Goal: Task Accomplishment & Management: Manage account settings

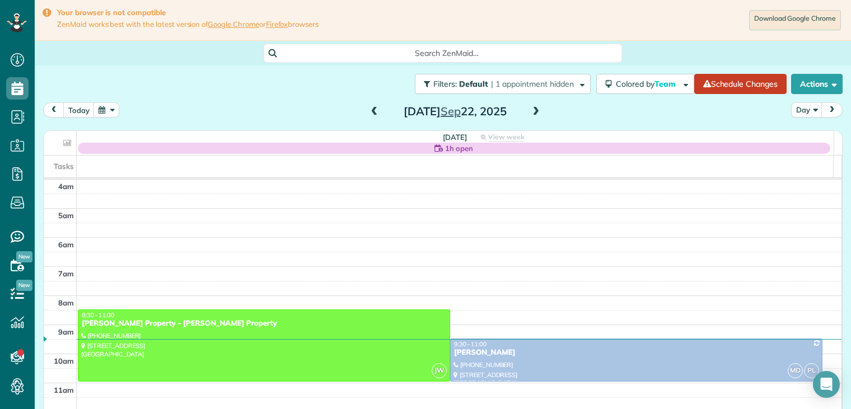
scroll to position [119, 0]
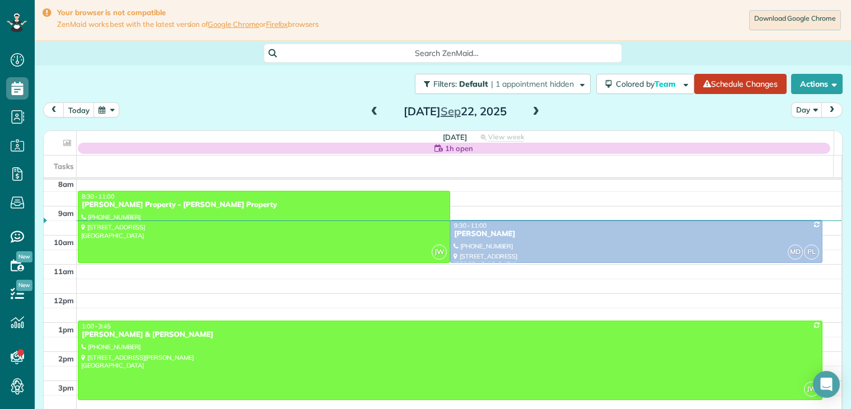
click at [534, 113] on span at bounding box center [536, 112] width 12 height 10
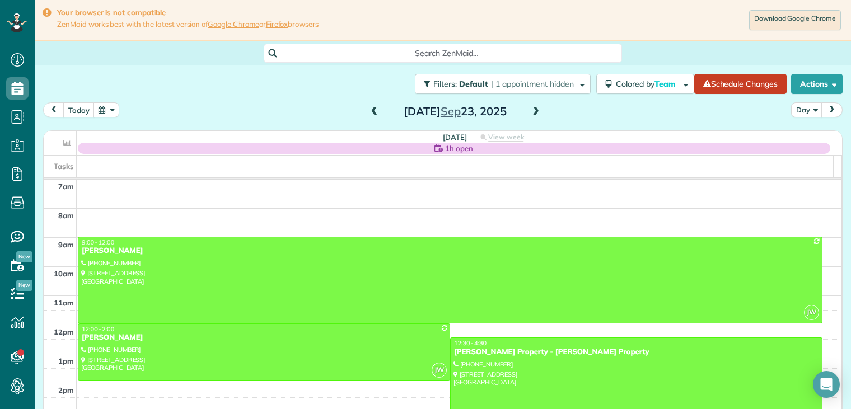
click at [372, 112] on span at bounding box center [374, 112] width 12 height 10
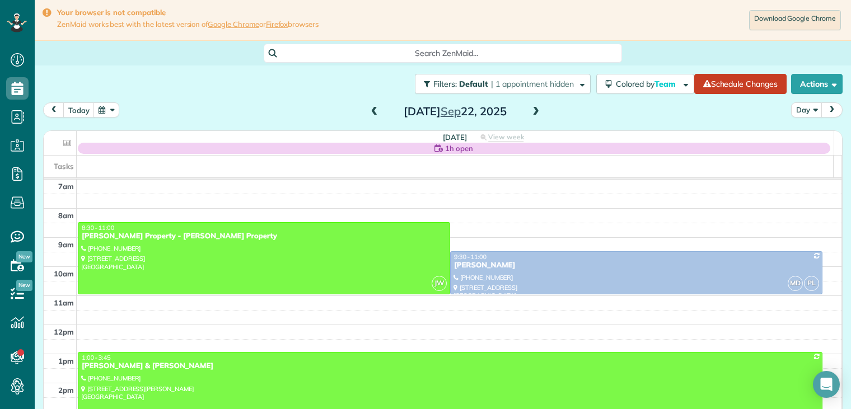
click at [530, 109] on span at bounding box center [536, 112] width 12 height 10
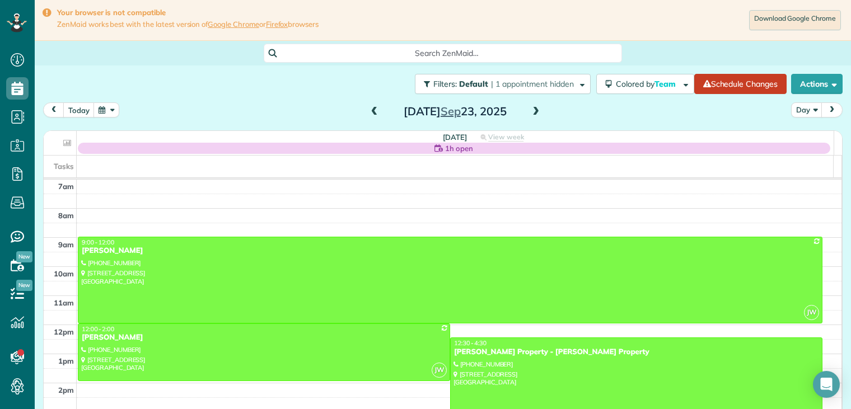
click at [530, 109] on span at bounding box center [536, 112] width 12 height 10
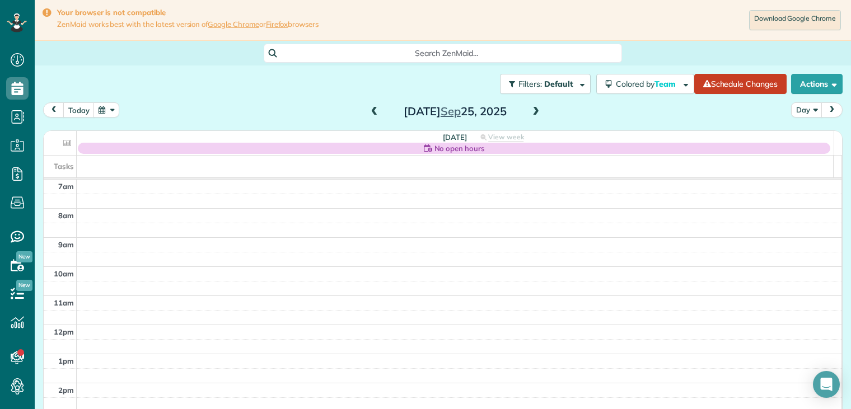
click at [530, 109] on span at bounding box center [536, 112] width 12 height 10
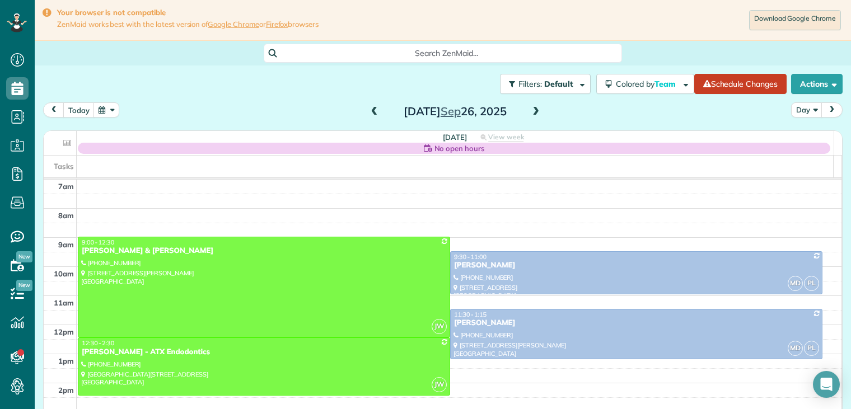
click at [530, 109] on span at bounding box center [536, 112] width 12 height 10
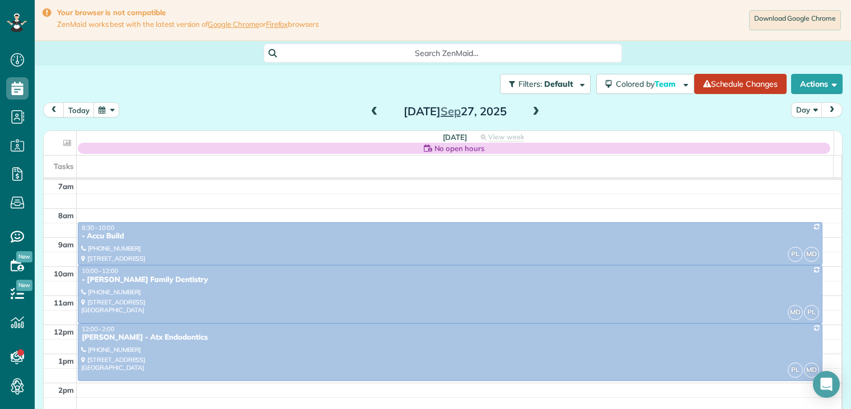
click at [530, 109] on span at bounding box center [536, 112] width 12 height 10
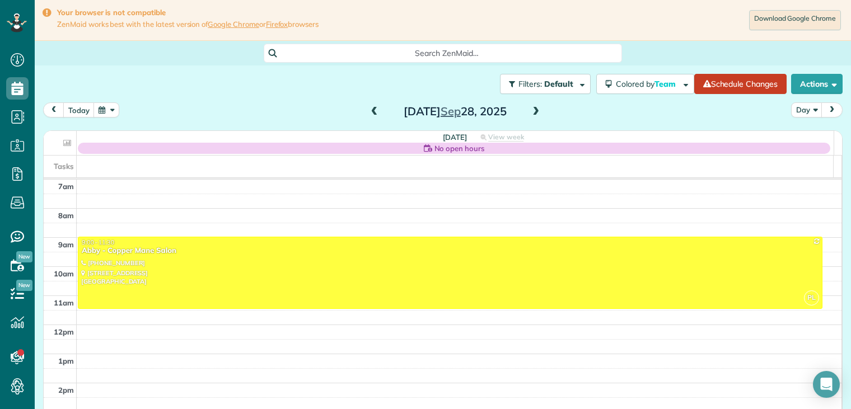
click at [370, 113] on span at bounding box center [374, 112] width 12 height 10
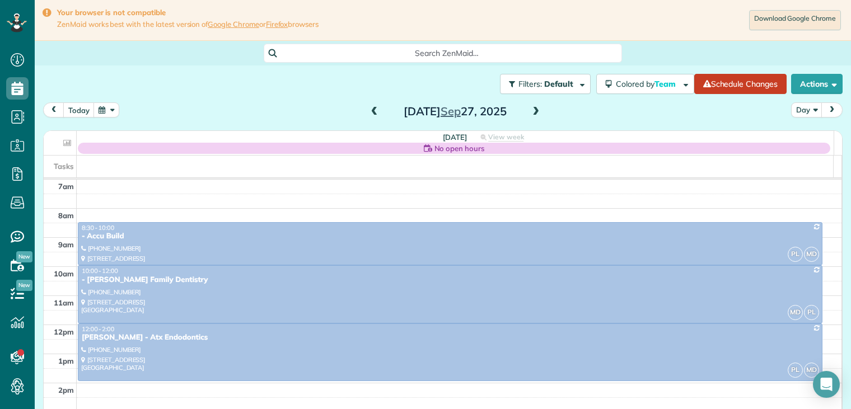
click at [372, 113] on span at bounding box center [374, 112] width 12 height 10
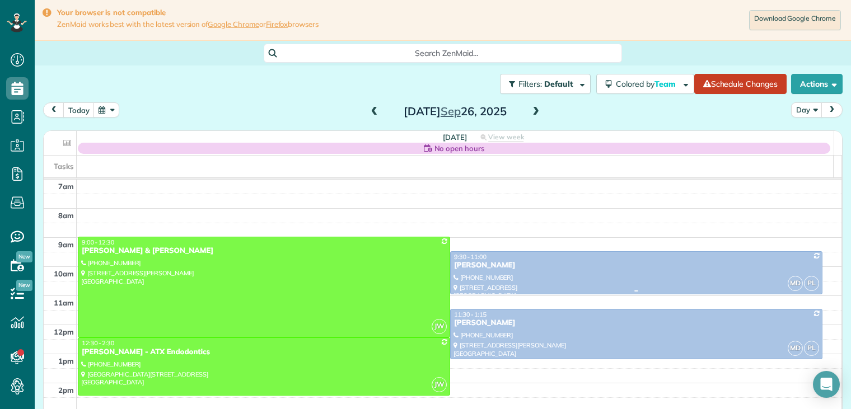
click at [483, 265] on div "[PERSON_NAME]" at bounding box center [637, 266] width 366 height 10
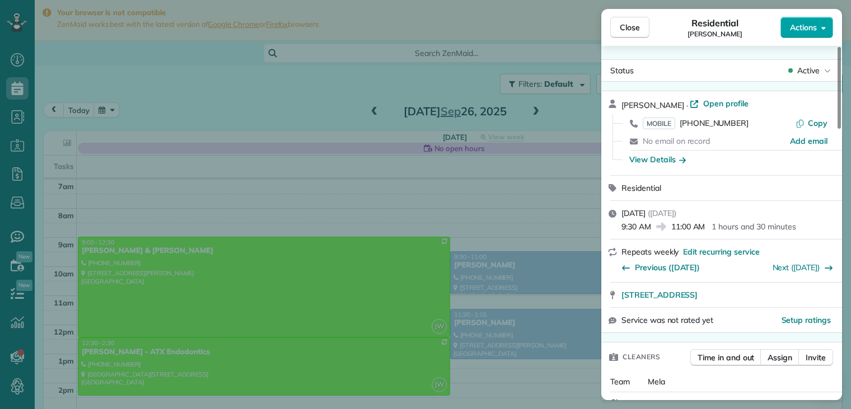
click at [805, 26] on span "Actions" at bounding box center [803, 27] width 27 height 11
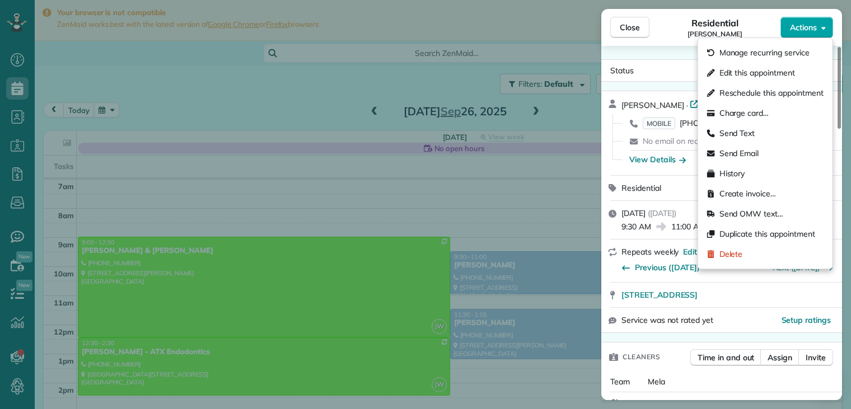
click at [805, 26] on span "Actions" at bounding box center [803, 27] width 27 height 11
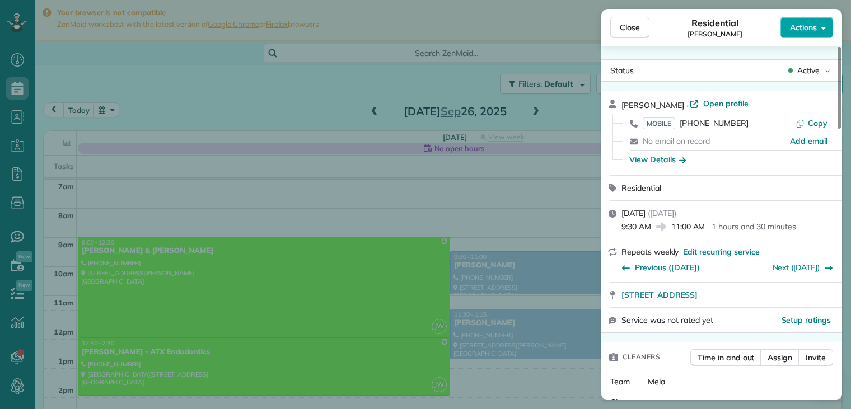
click at [805, 26] on span "Actions" at bounding box center [803, 27] width 27 height 11
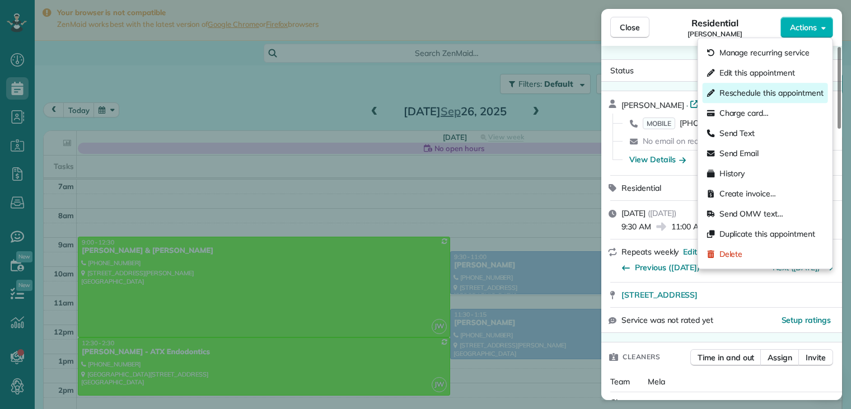
click at [768, 89] on span "Reschedule this appointment" at bounding box center [772, 92] width 104 height 11
select select "*"
select select "****"
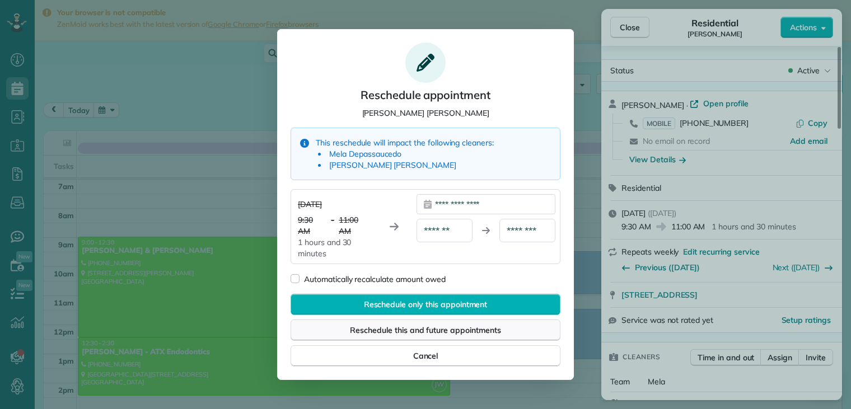
click at [405, 329] on span "Reschedule this and future appointments" at bounding box center [425, 330] width 151 height 11
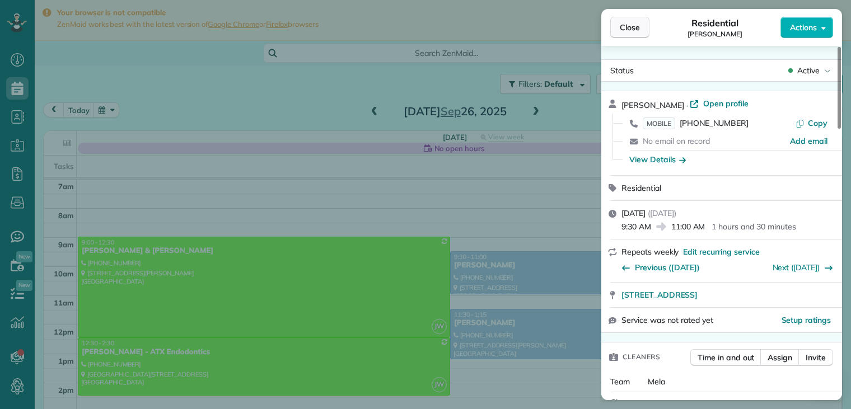
click at [637, 30] on span "Close" at bounding box center [630, 27] width 20 height 11
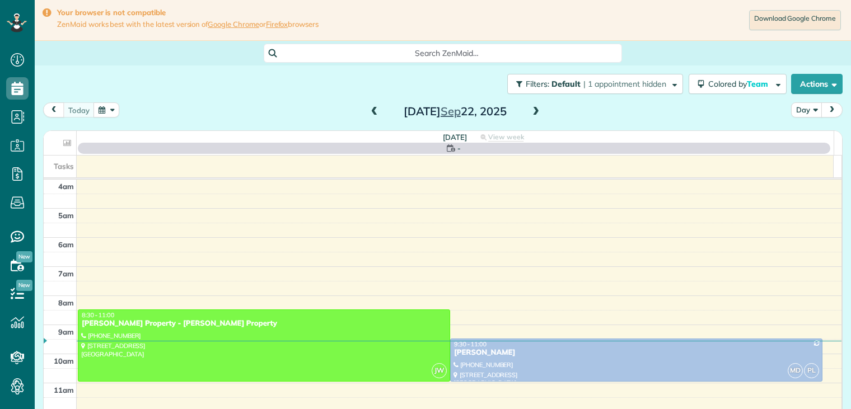
scroll to position [87, 0]
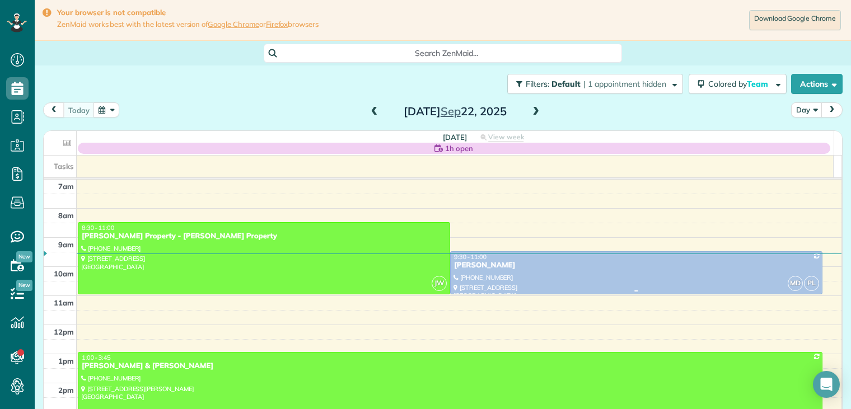
click at [470, 264] on div "[PERSON_NAME]" at bounding box center [637, 266] width 366 height 10
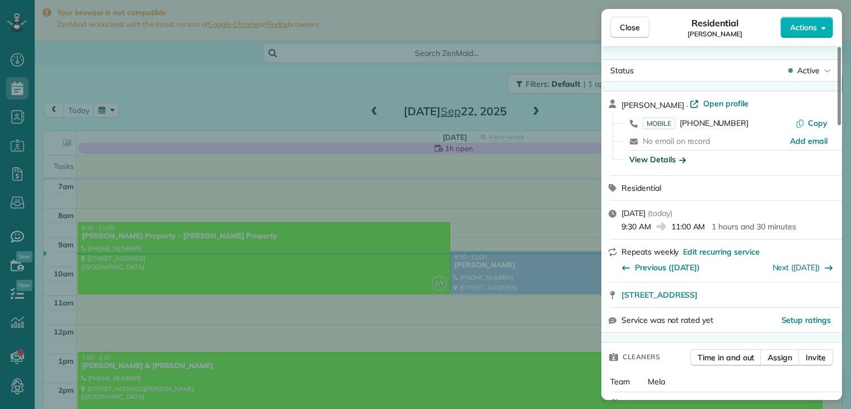
click at [683, 161] on icon "button" at bounding box center [682, 159] width 7 height 11
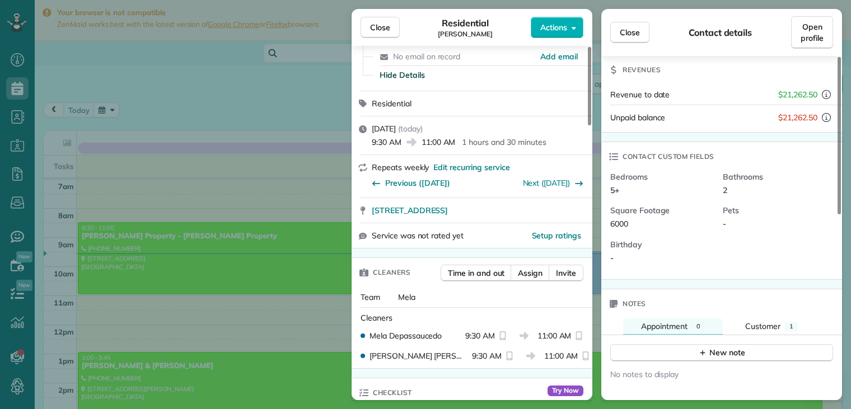
scroll to position [112, 0]
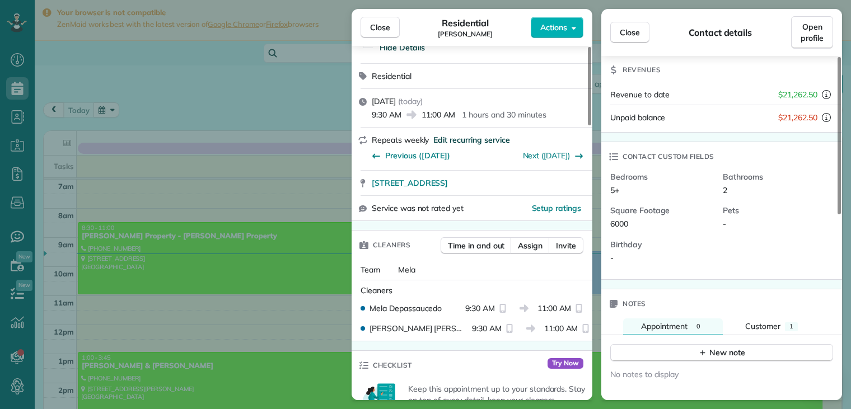
click at [470, 138] on span "Edit recurring service" at bounding box center [471, 139] width 76 height 11
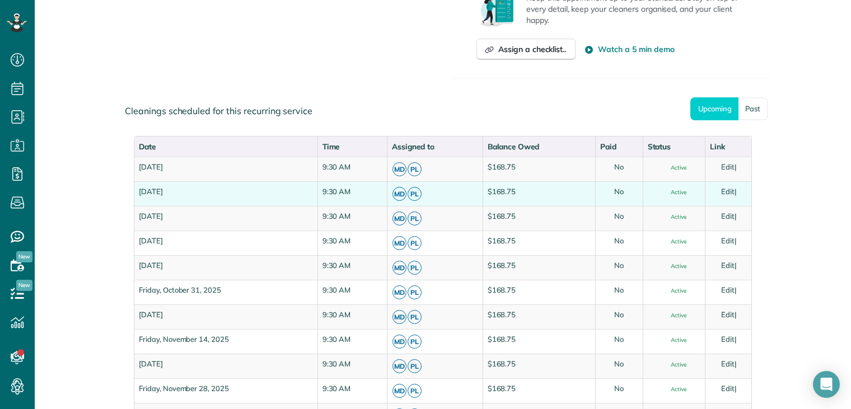
scroll to position [560, 0]
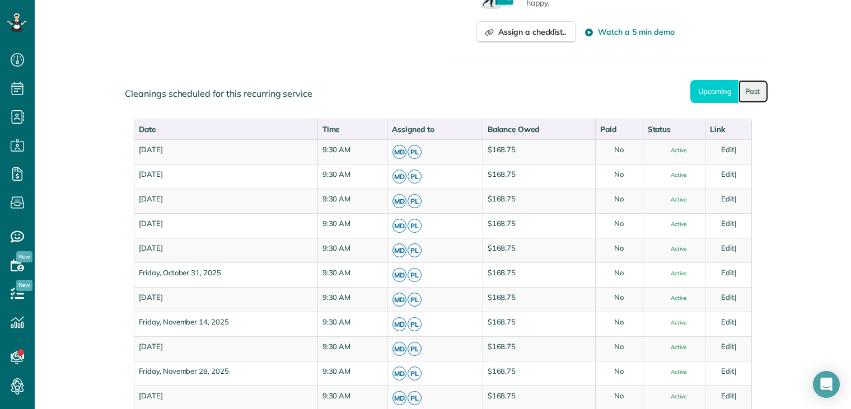
click at [751, 91] on link "Past" at bounding box center [754, 91] width 30 height 23
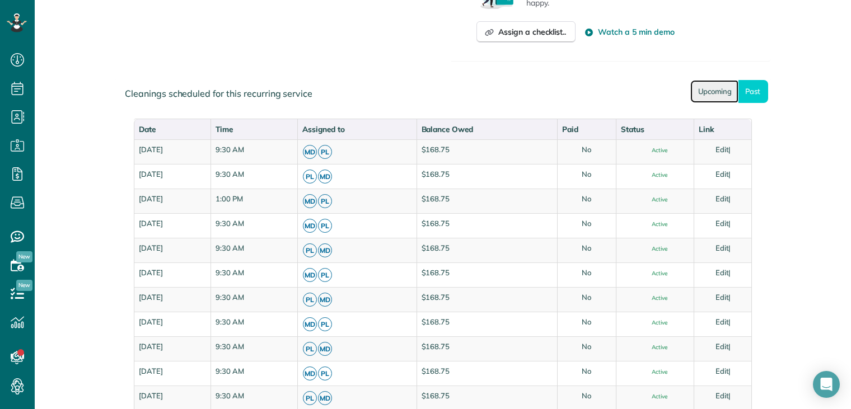
click at [716, 91] on link "Upcoming" at bounding box center [714, 91] width 48 height 23
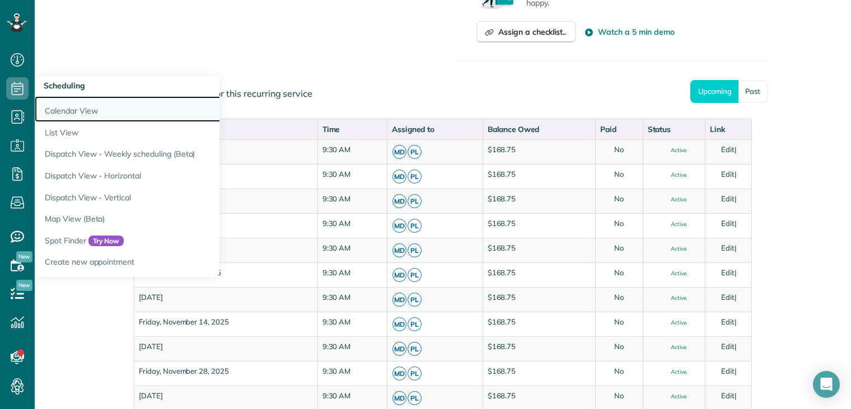
click at [64, 110] on link "Calendar View" at bounding box center [175, 109] width 280 height 26
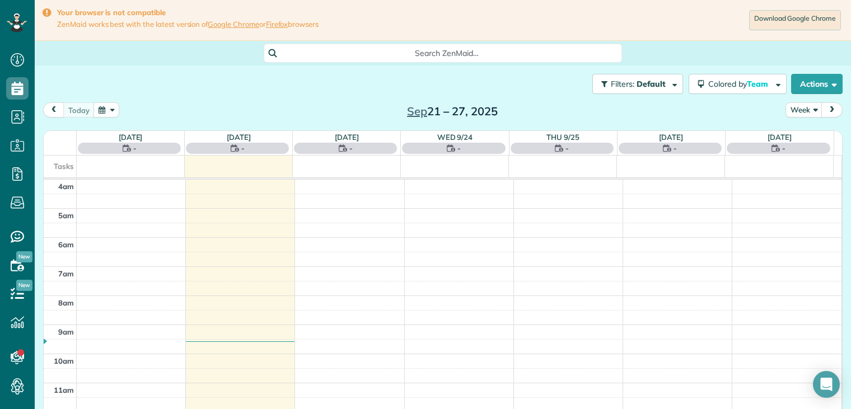
scroll to position [87, 0]
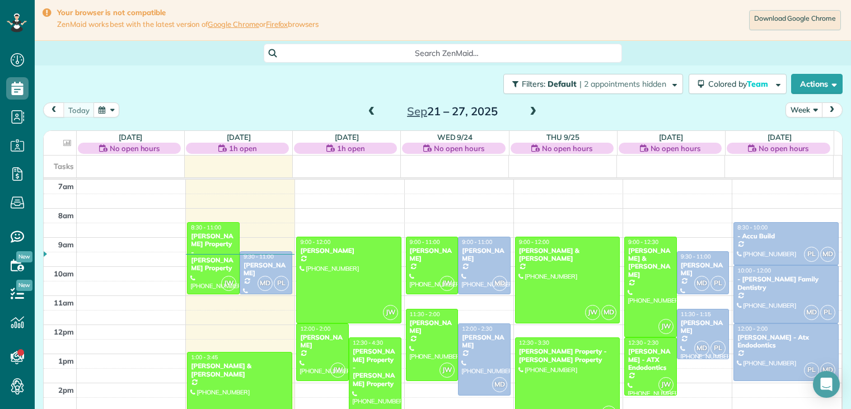
click at [792, 110] on button "Week" at bounding box center [804, 109] width 37 height 15
click at [795, 138] on link "Day" at bounding box center [830, 136] width 88 height 22
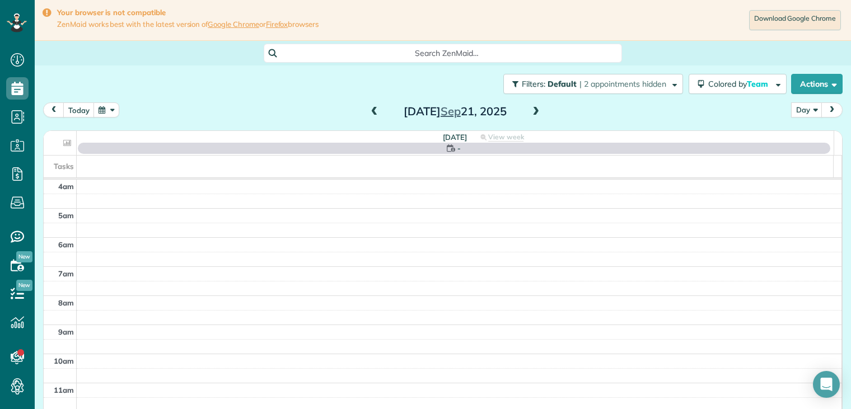
scroll to position [87, 0]
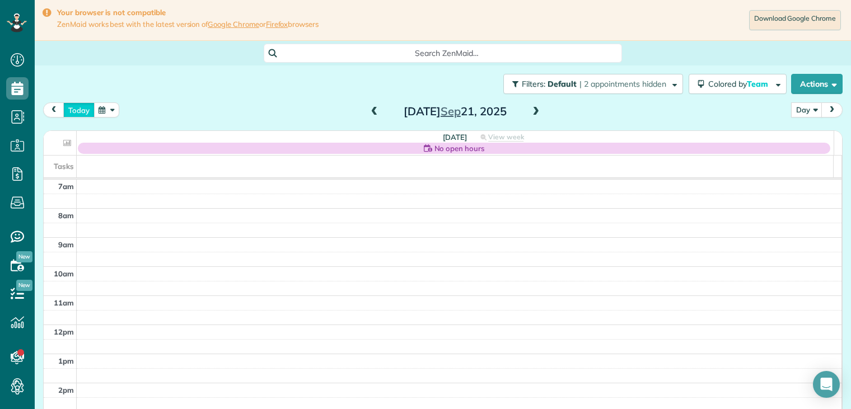
click at [83, 109] on button "today" at bounding box center [78, 109] width 31 height 15
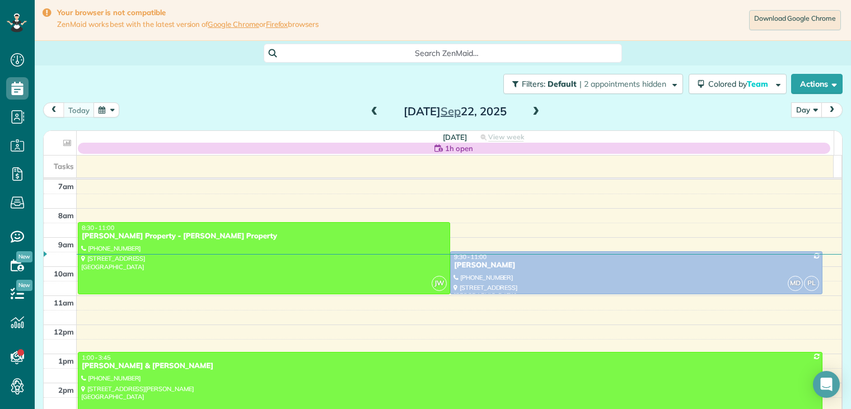
click at [534, 109] on span at bounding box center [536, 112] width 12 height 10
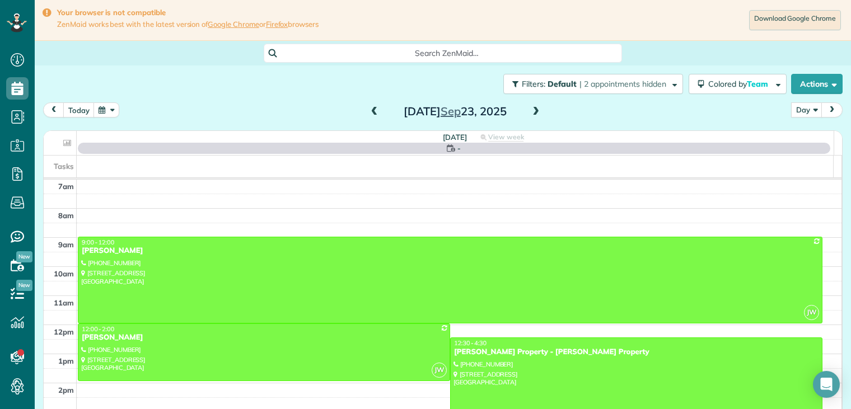
click at [534, 109] on span at bounding box center [536, 112] width 12 height 10
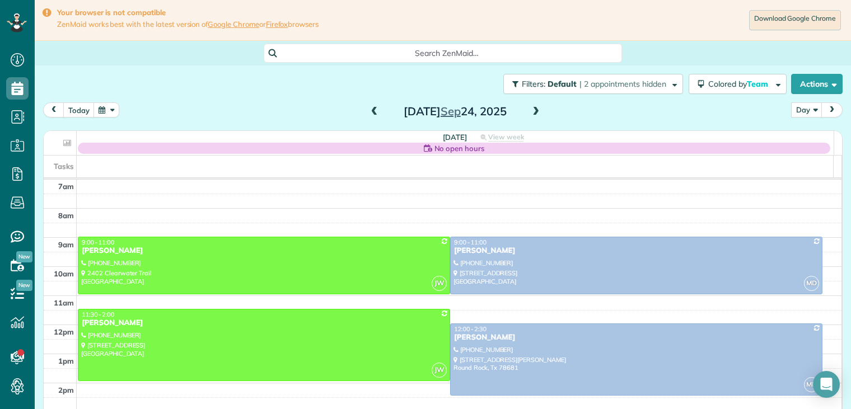
click at [534, 109] on span at bounding box center [536, 112] width 12 height 10
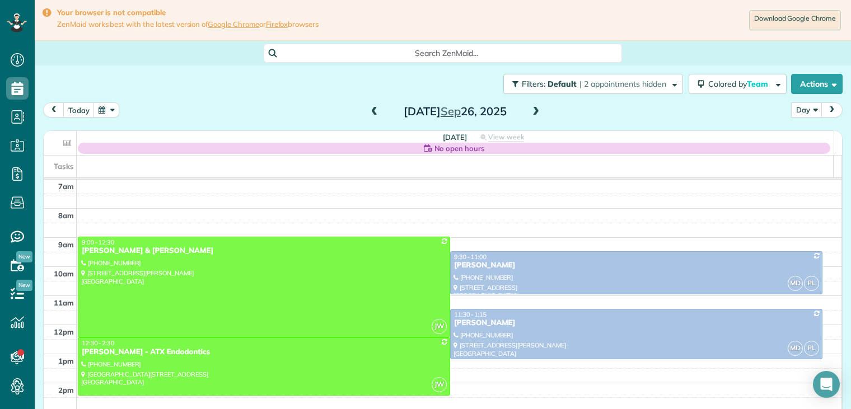
click at [534, 109] on span at bounding box center [536, 112] width 12 height 10
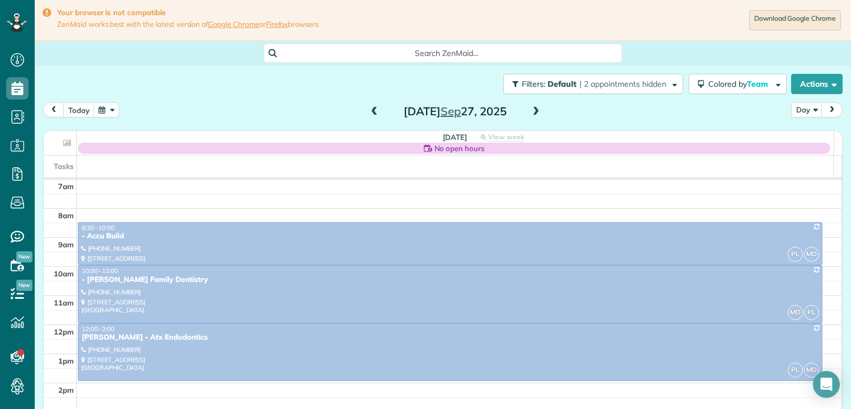
click at [371, 111] on span at bounding box center [374, 112] width 12 height 10
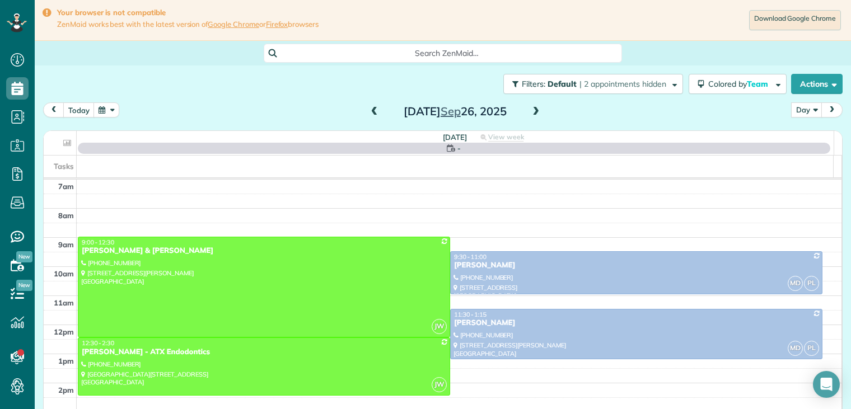
click at [371, 111] on span at bounding box center [374, 112] width 12 height 10
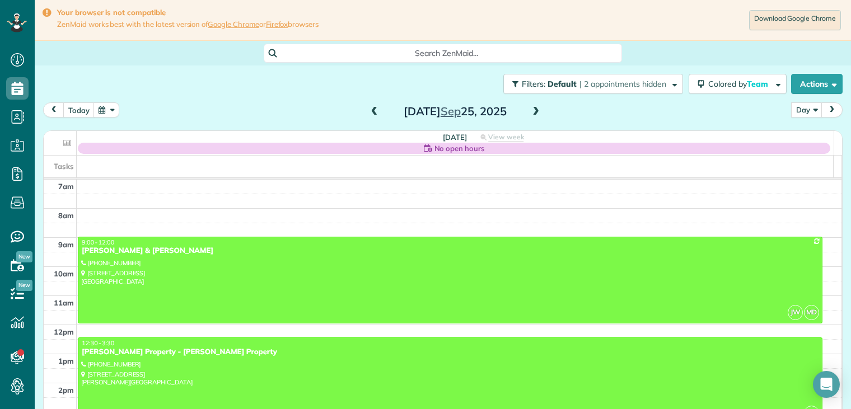
click at [533, 108] on span at bounding box center [536, 112] width 12 height 10
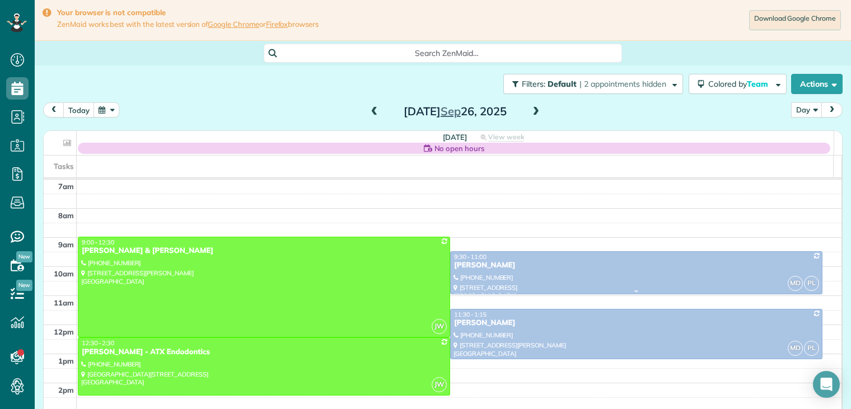
click at [479, 264] on div "[PERSON_NAME]" at bounding box center [637, 266] width 366 height 10
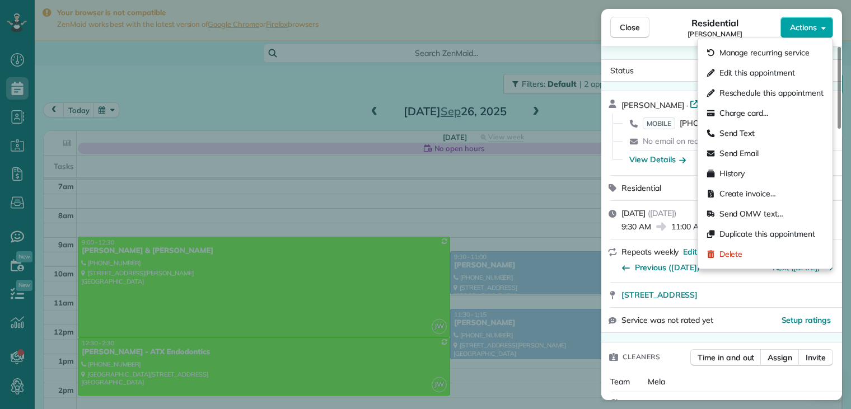
click at [798, 28] on span "Actions" at bounding box center [803, 27] width 27 height 11
click at [766, 26] on div "Residential Tim Rogers" at bounding box center [715, 27] width 131 height 22
click at [796, 30] on span "Actions" at bounding box center [803, 27] width 27 height 11
click at [760, 24] on div "Residential Tim Rogers" at bounding box center [715, 27] width 131 height 22
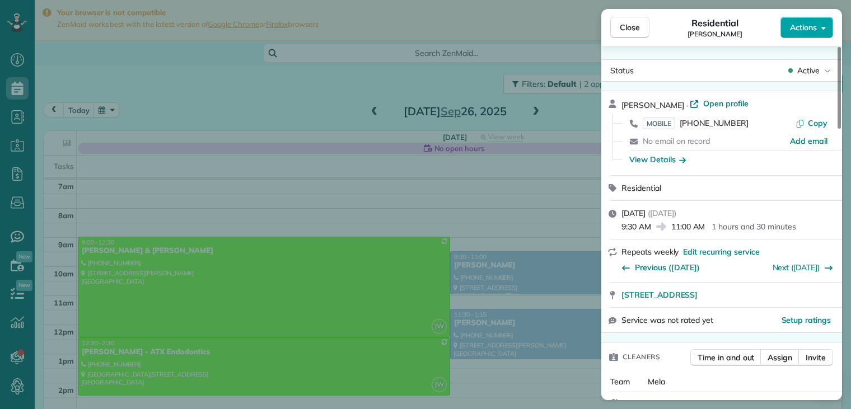
click at [796, 29] on span "Actions" at bounding box center [803, 27] width 27 height 11
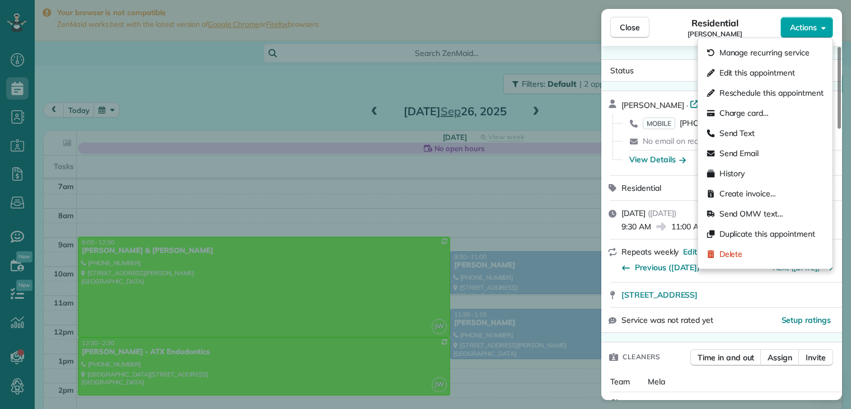
click at [796, 29] on span "Actions" at bounding box center [803, 27] width 27 height 11
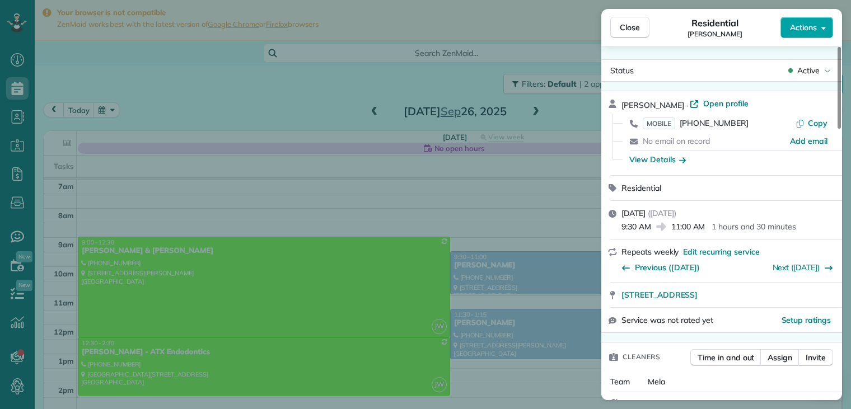
click at [796, 29] on span "Actions" at bounding box center [803, 27] width 27 height 11
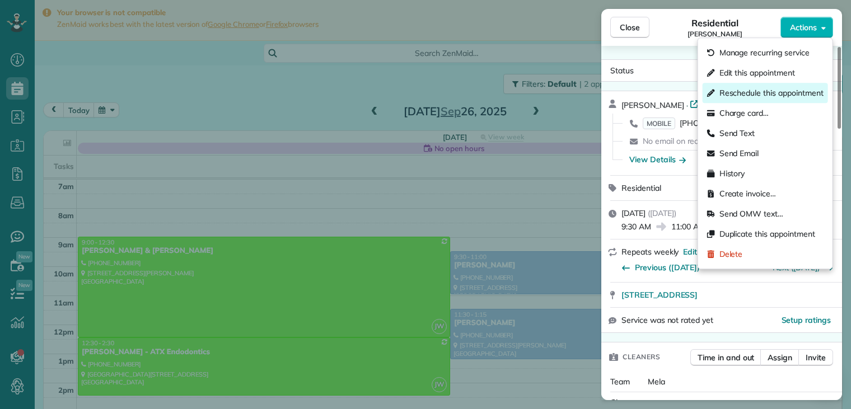
click at [772, 90] on span "Reschedule this appointment" at bounding box center [772, 92] width 104 height 11
select select "*"
select select "****"
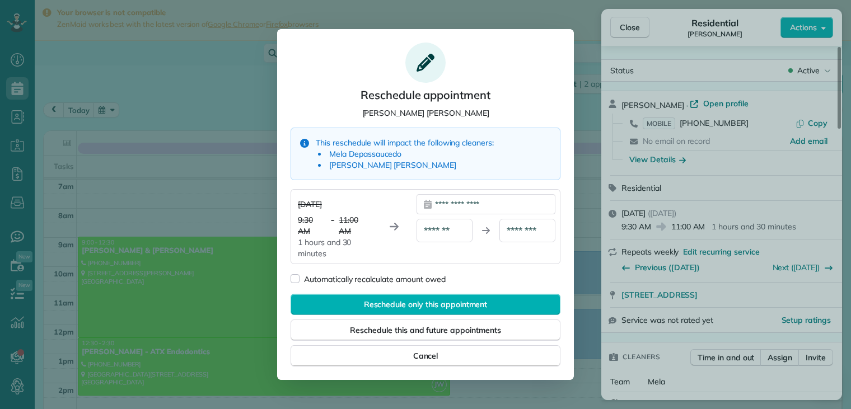
click at [591, 14] on div at bounding box center [425, 204] width 851 height 409
click at [483, 206] on div "**********" at bounding box center [486, 204] width 139 height 20
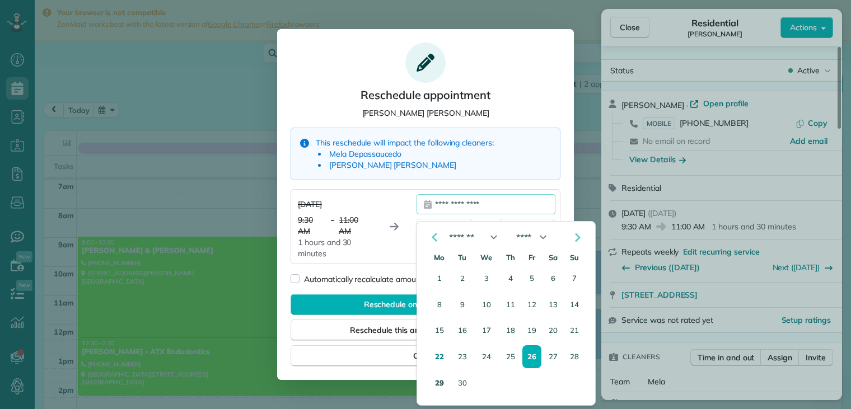
click at [441, 381] on button "29" at bounding box center [439, 383] width 21 height 22
type div "**********"
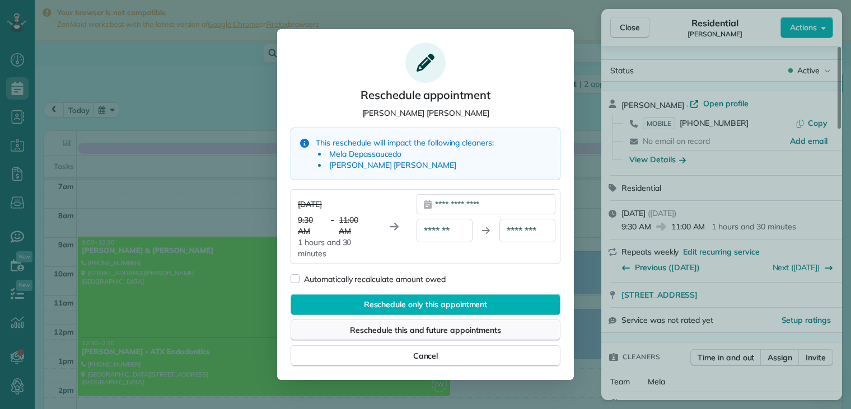
click at [449, 326] on span "Reschedule this and future appointments" at bounding box center [425, 330] width 151 height 11
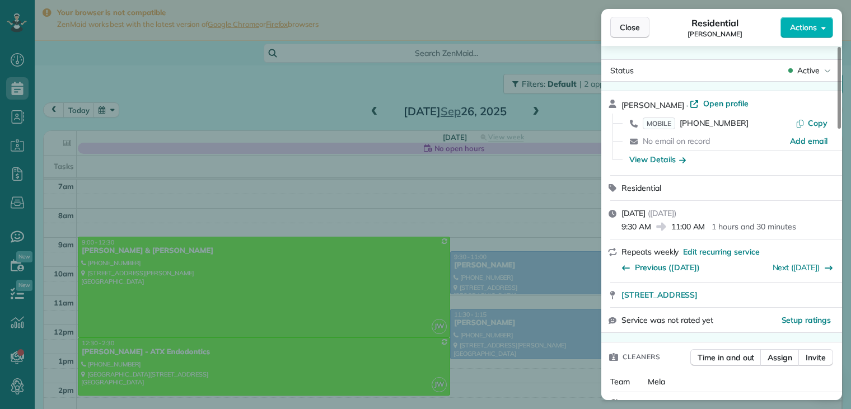
click at [628, 27] on span "Close" at bounding box center [630, 27] width 20 height 11
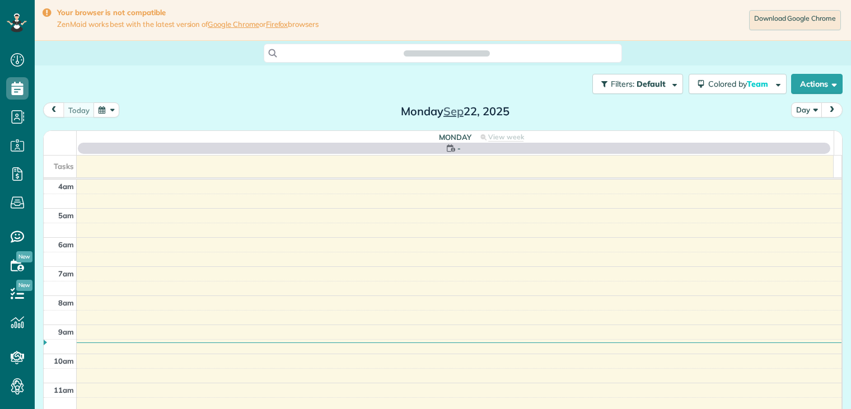
scroll to position [87, 0]
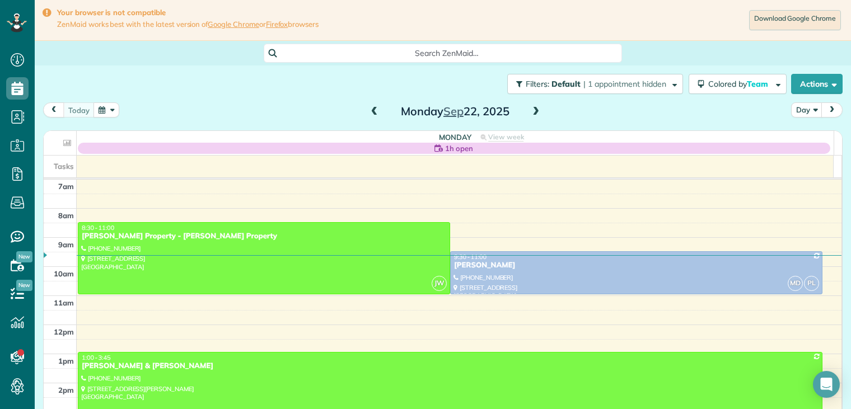
click at [533, 110] on span at bounding box center [536, 112] width 12 height 10
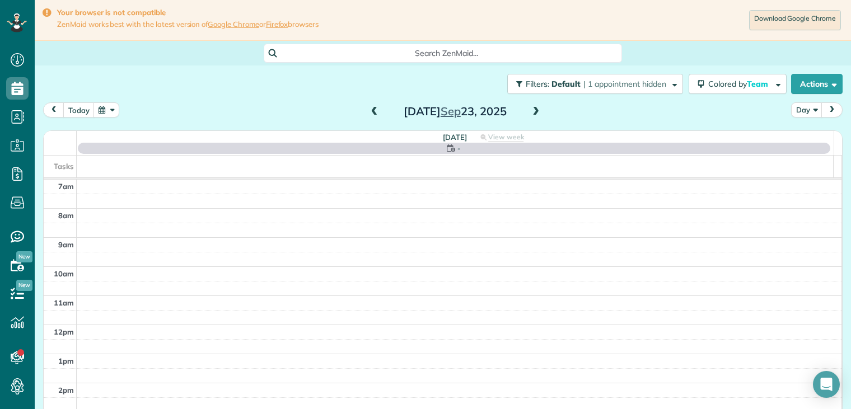
click at [533, 110] on span at bounding box center [536, 112] width 12 height 10
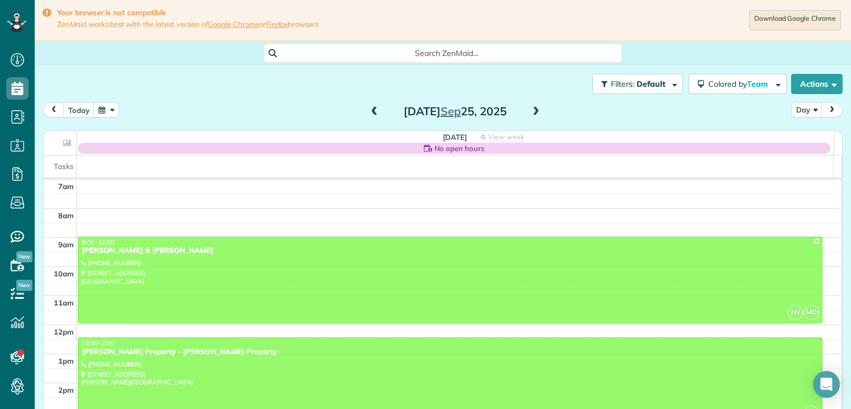
click at [533, 110] on span at bounding box center [536, 112] width 12 height 10
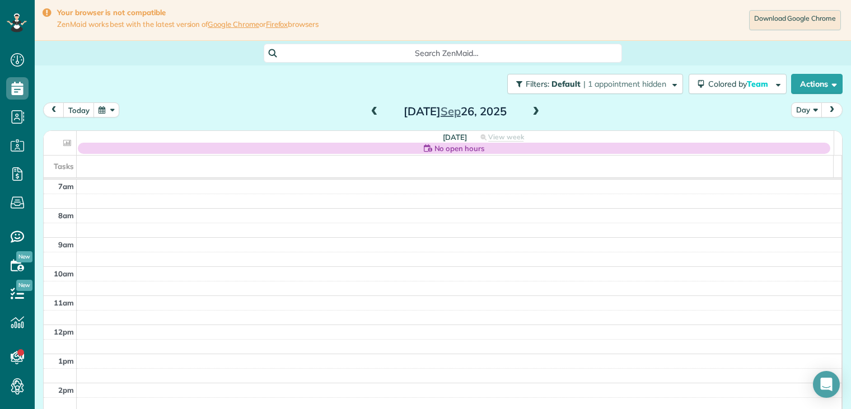
click at [533, 110] on span at bounding box center [536, 112] width 12 height 10
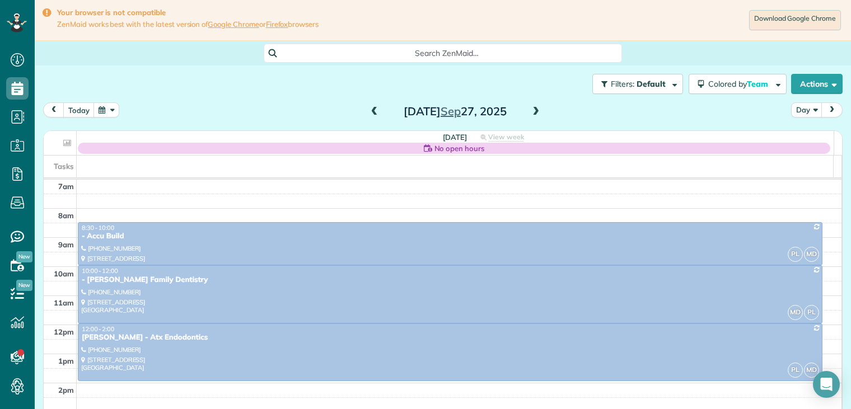
click at [533, 110] on span at bounding box center [536, 112] width 12 height 10
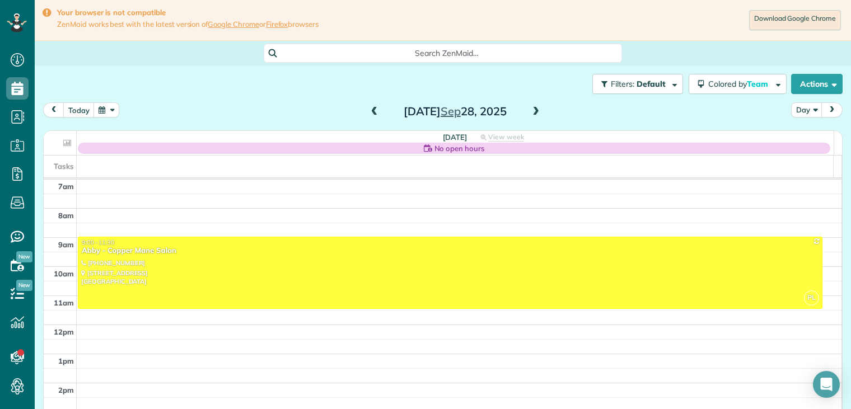
click at [533, 111] on span at bounding box center [536, 112] width 12 height 10
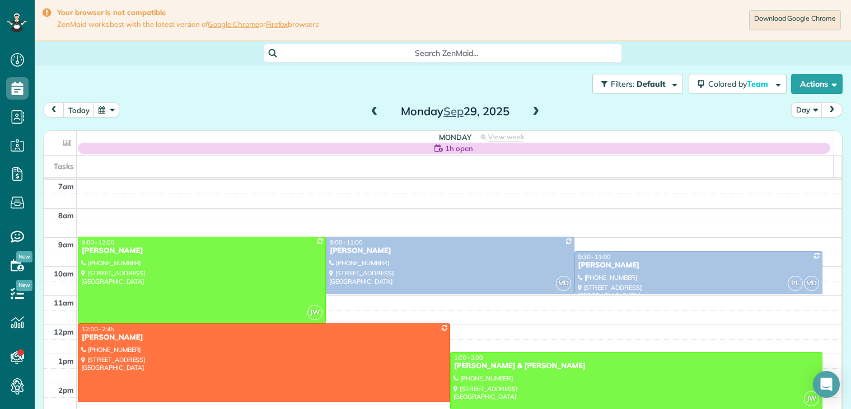
click at [533, 114] on span at bounding box center [536, 112] width 12 height 10
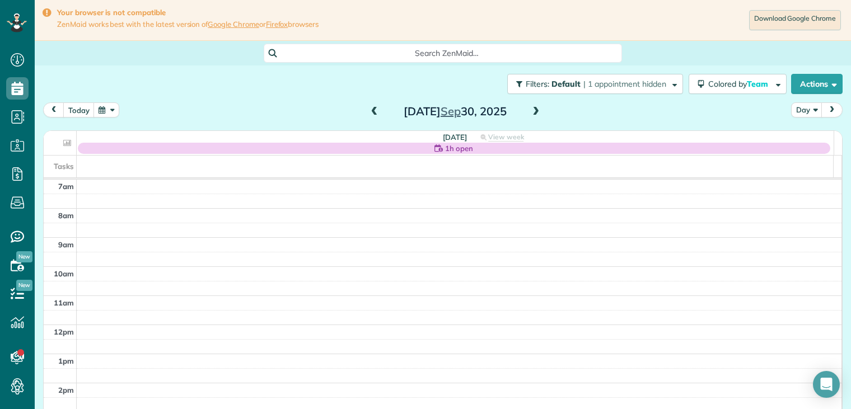
click at [533, 114] on span at bounding box center [536, 112] width 12 height 10
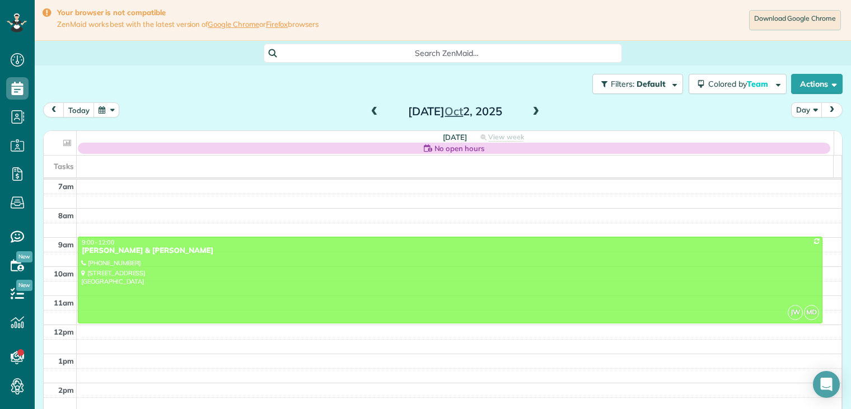
click at [533, 114] on span at bounding box center [536, 112] width 12 height 10
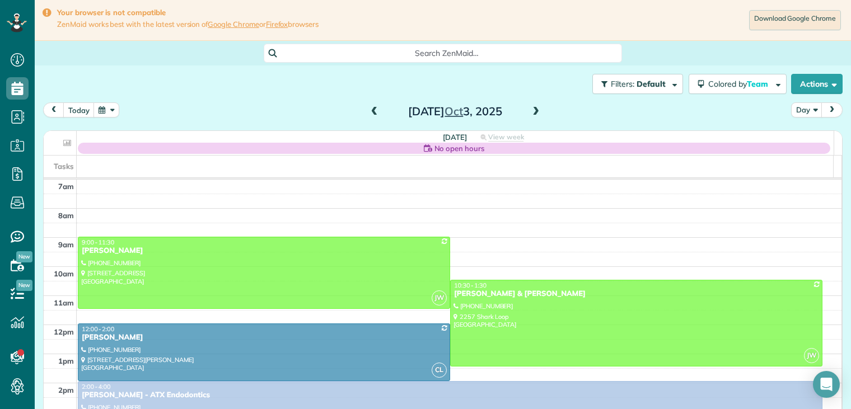
click at [533, 114] on span at bounding box center [536, 112] width 12 height 10
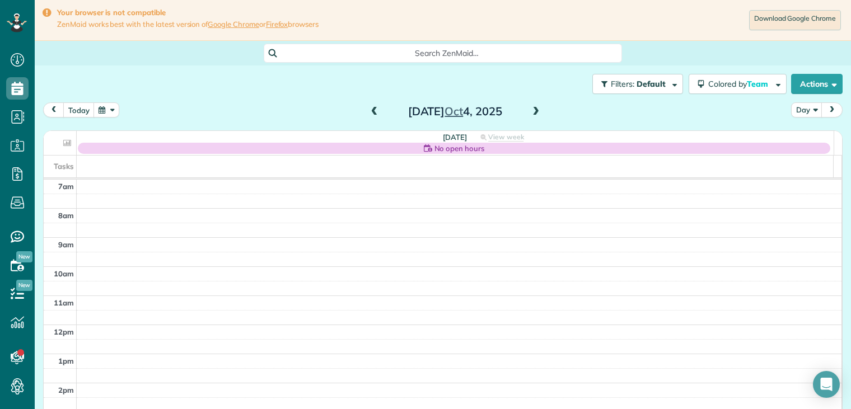
click at [533, 114] on span at bounding box center [536, 112] width 12 height 10
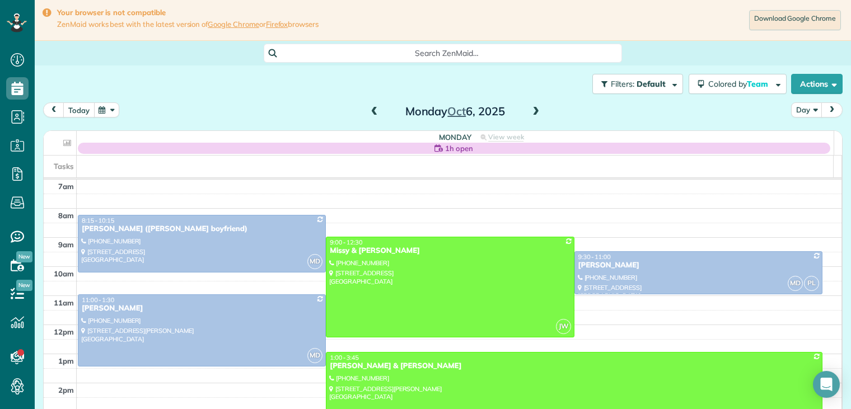
click at [86, 109] on button "today" at bounding box center [78, 109] width 31 height 15
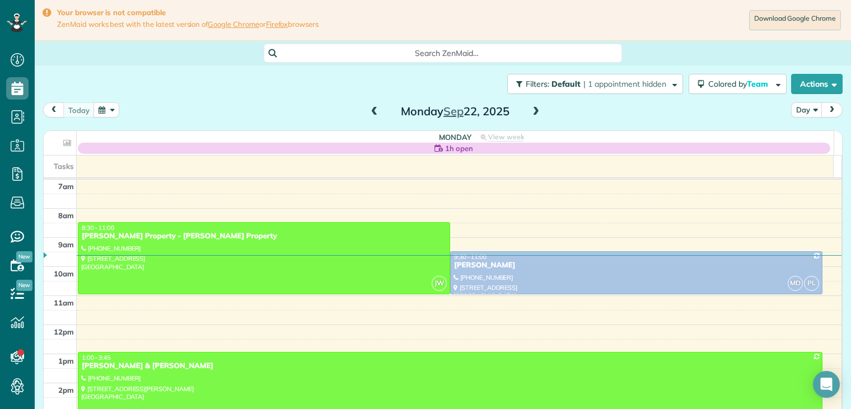
click at [533, 109] on span at bounding box center [536, 112] width 12 height 10
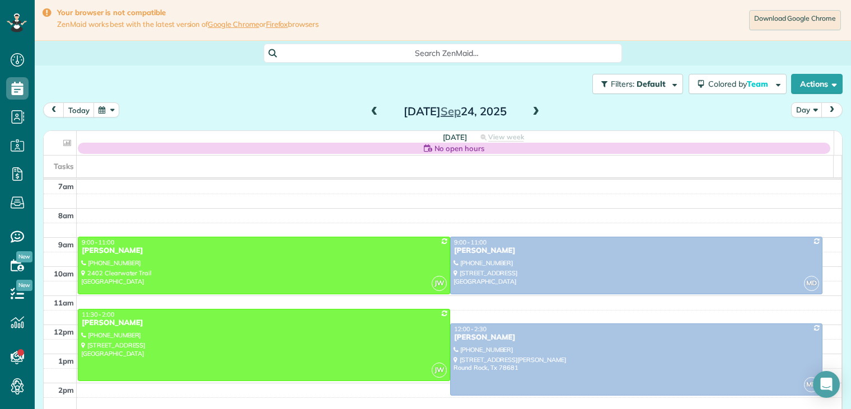
click at [370, 113] on span at bounding box center [374, 112] width 12 height 10
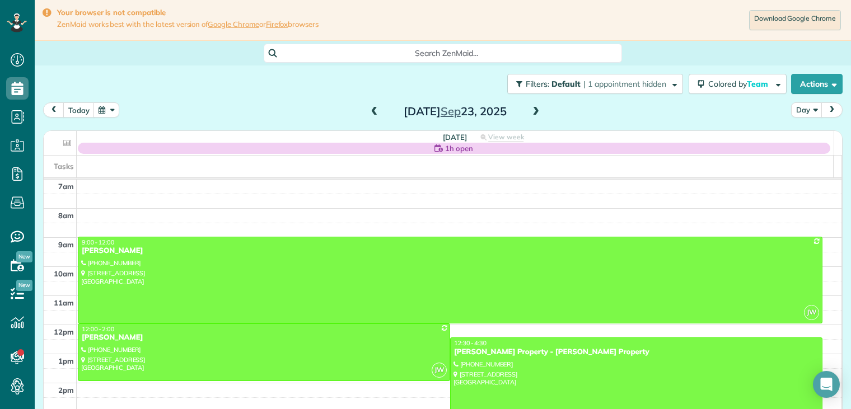
click at [530, 111] on span at bounding box center [536, 112] width 12 height 10
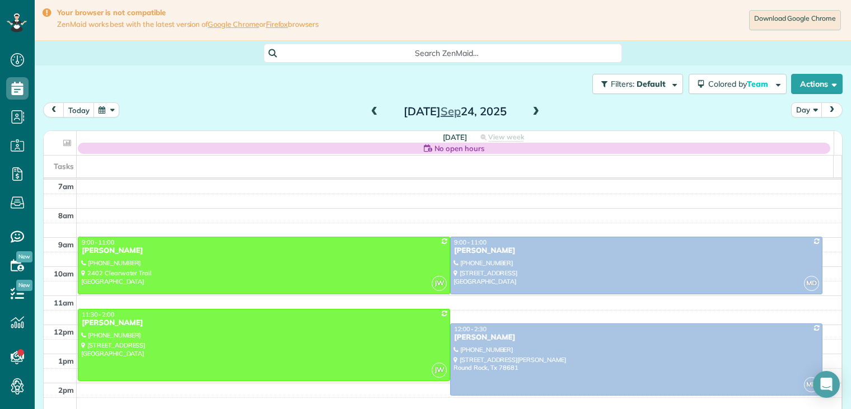
click at [533, 111] on span at bounding box center [536, 112] width 12 height 10
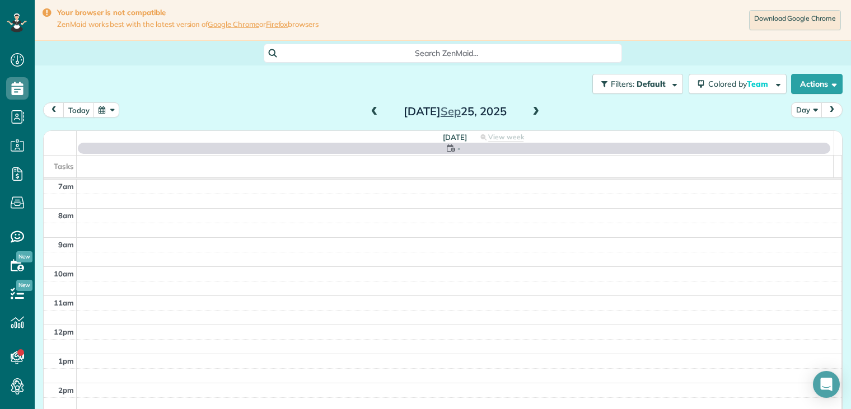
click at [533, 111] on span at bounding box center [536, 112] width 12 height 10
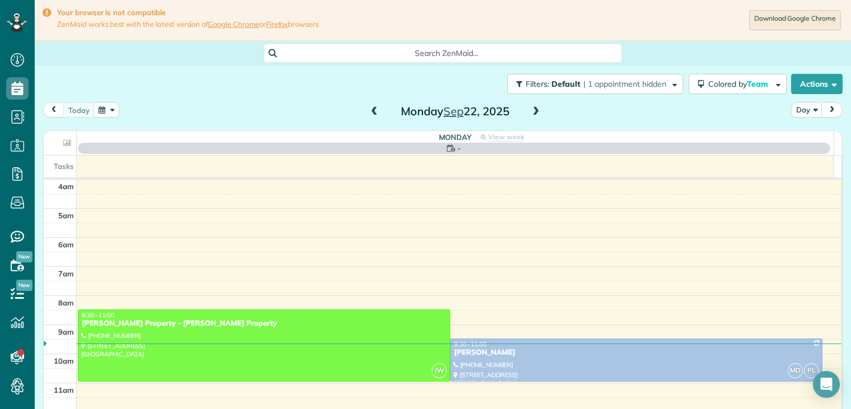
scroll to position [87, 0]
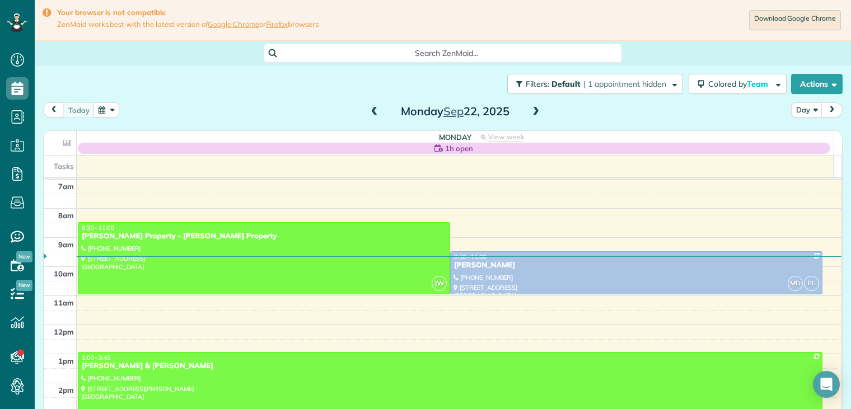
click at [533, 109] on span at bounding box center [536, 112] width 12 height 10
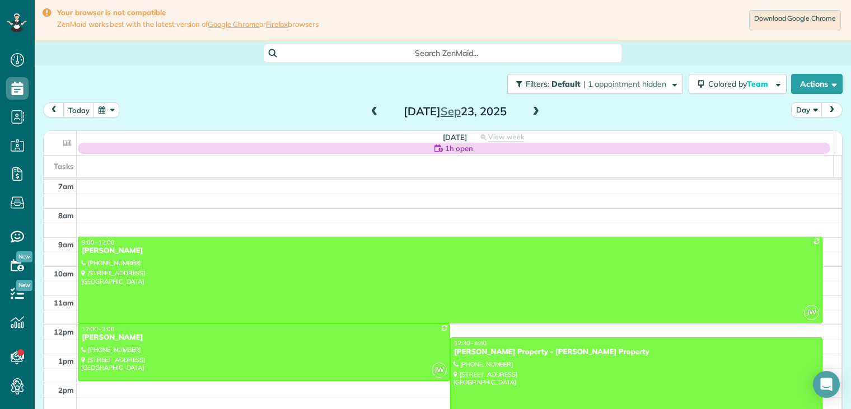
click at [533, 110] on span at bounding box center [536, 112] width 12 height 10
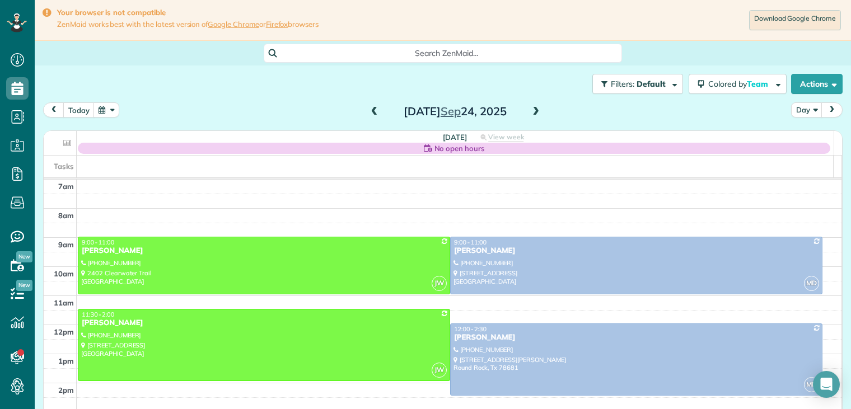
click at [369, 113] on span at bounding box center [374, 112] width 12 height 10
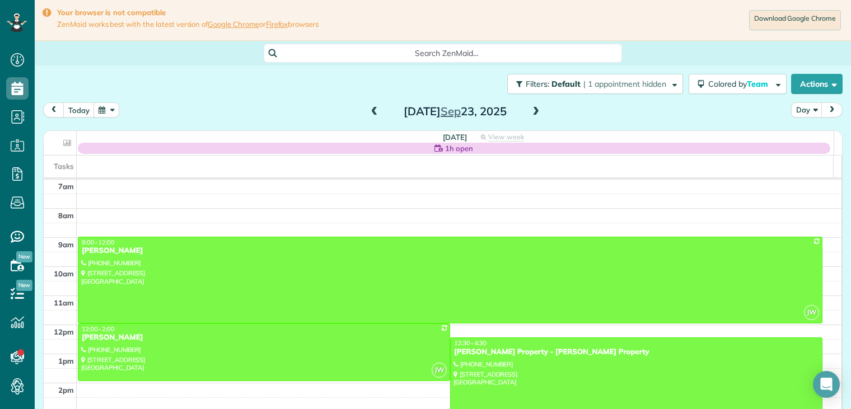
click at [533, 108] on span at bounding box center [536, 112] width 12 height 10
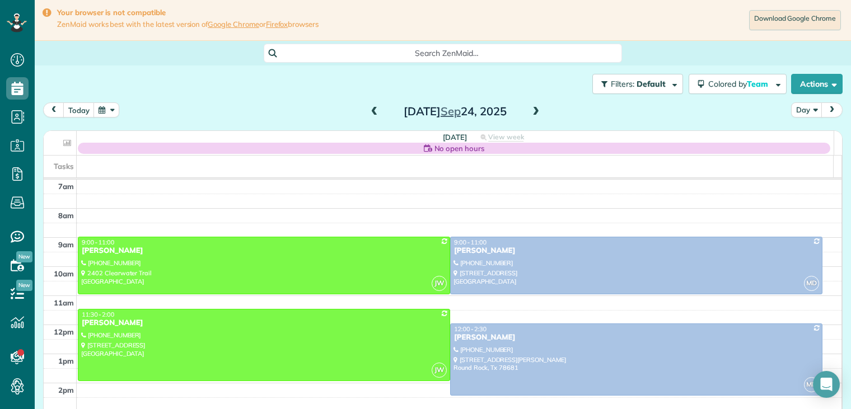
click at [533, 109] on span at bounding box center [536, 112] width 12 height 10
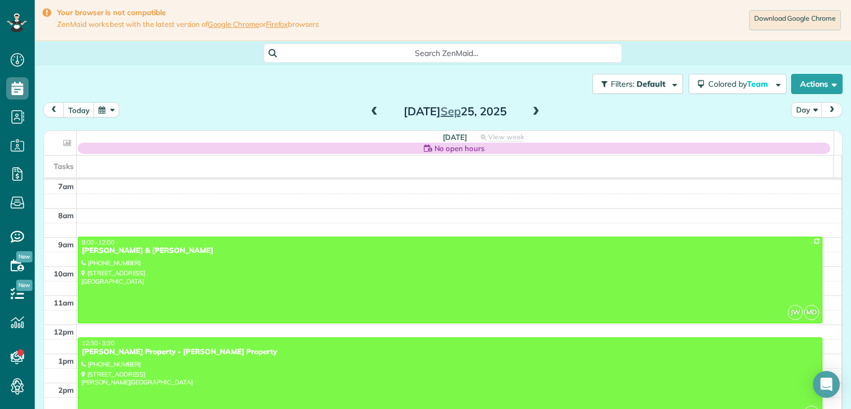
click at [533, 109] on span at bounding box center [536, 112] width 12 height 10
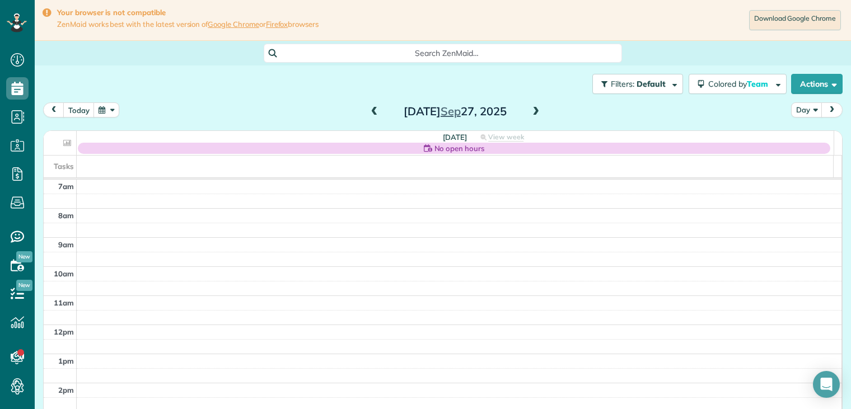
click at [373, 111] on span at bounding box center [374, 112] width 12 height 10
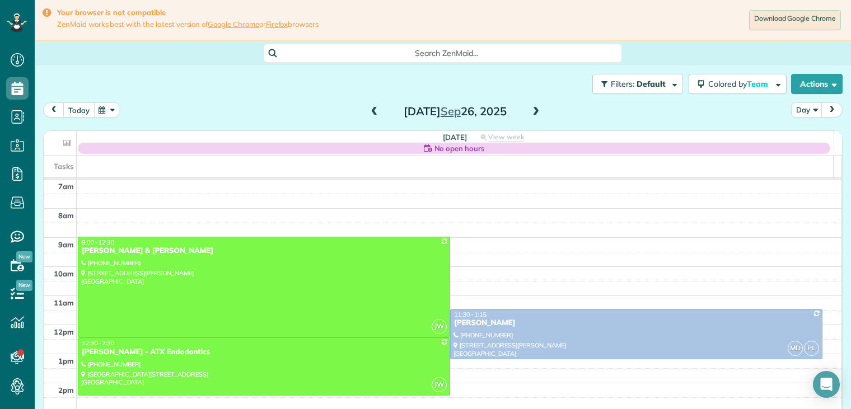
click at [80, 106] on button "today" at bounding box center [78, 109] width 31 height 15
